Goal: Transaction & Acquisition: Purchase product/service

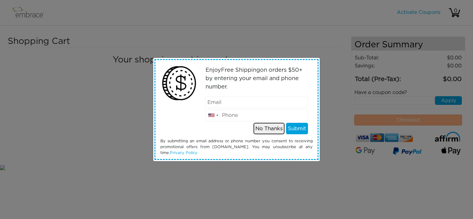
click at [273, 128] on button "No Thanks" at bounding box center [268, 129] width 31 height 12
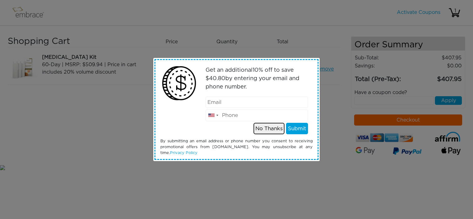
click at [273, 130] on button "No Thanks" at bounding box center [268, 129] width 31 height 12
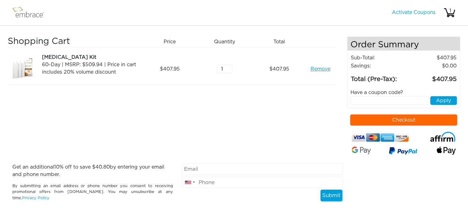
click at [361, 118] on button "Checkout" at bounding box center [403, 119] width 107 height 11
click at [355, 100] on input "text" at bounding box center [389, 100] width 79 height 9
click at [362, 100] on input "STSACKANDSAVE" at bounding box center [389, 100] width 79 height 9
type input "STACKANDSAVE"
click at [440, 101] on button "Apply" at bounding box center [443, 100] width 27 height 9
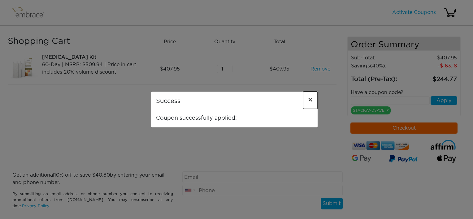
click at [308, 97] on span "×" at bounding box center [310, 100] width 5 height 7
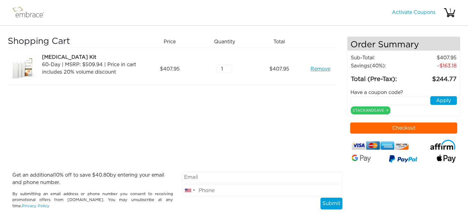
drag, startPoint x: 312, startPoint y: 70, endPoint x: 292, endPoint y: 67, distance: 19.9
click at [312, 70] on link "Remove" at bounding box center [320, 68] width 20 height 7
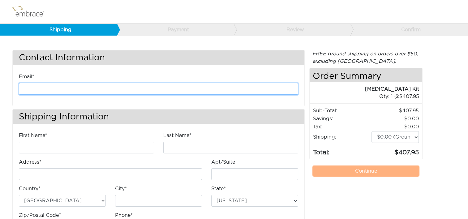
click at [135, 90] on input "email" at bounding box center [158, 89] width 279 height 12
type input "kanderson@diligenthealthsolutions.com"
type input "Kathleen"
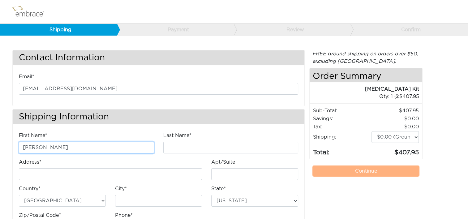
type input "Anderson"
type input "4200 Lafayette Center Drive"
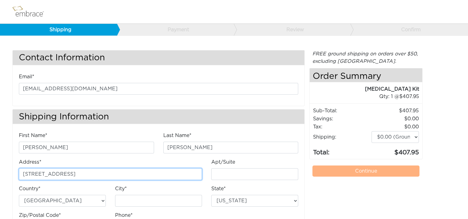
type input "E"
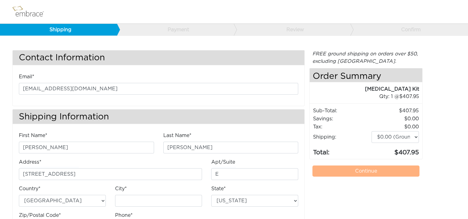
type input "Chantilly"
select select "VA"
type input "20151"
type input "7034490520"
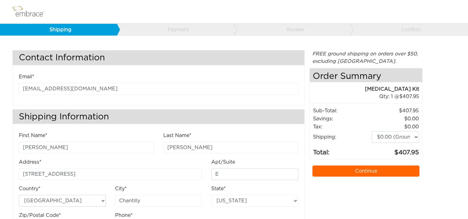
click at [361, 168] on link "Continue" at bounding box center [365, 170] width 107 height 11
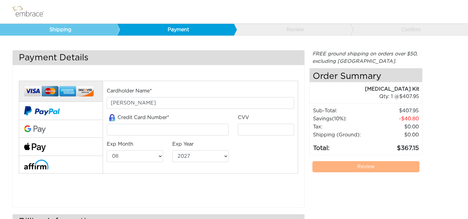
select select "8"
select select "2027"
